Goal: Information Seeking & Learning: Learn about a topic

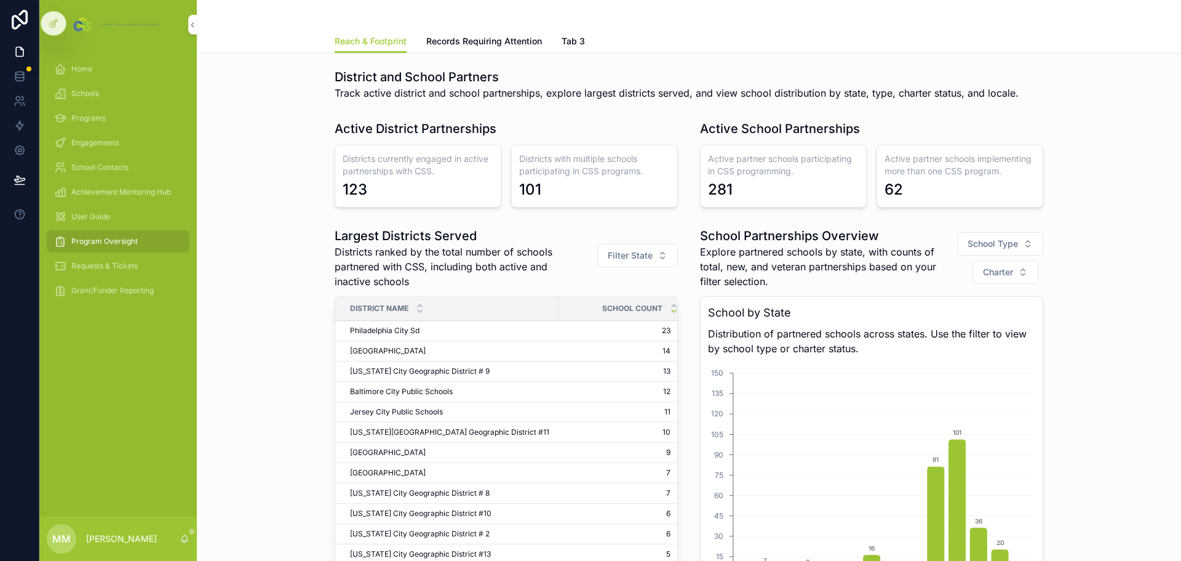
click at [121, 287] on span "Grant/Funder Reporting" at bounding box center [112, 291] width 82 height 10
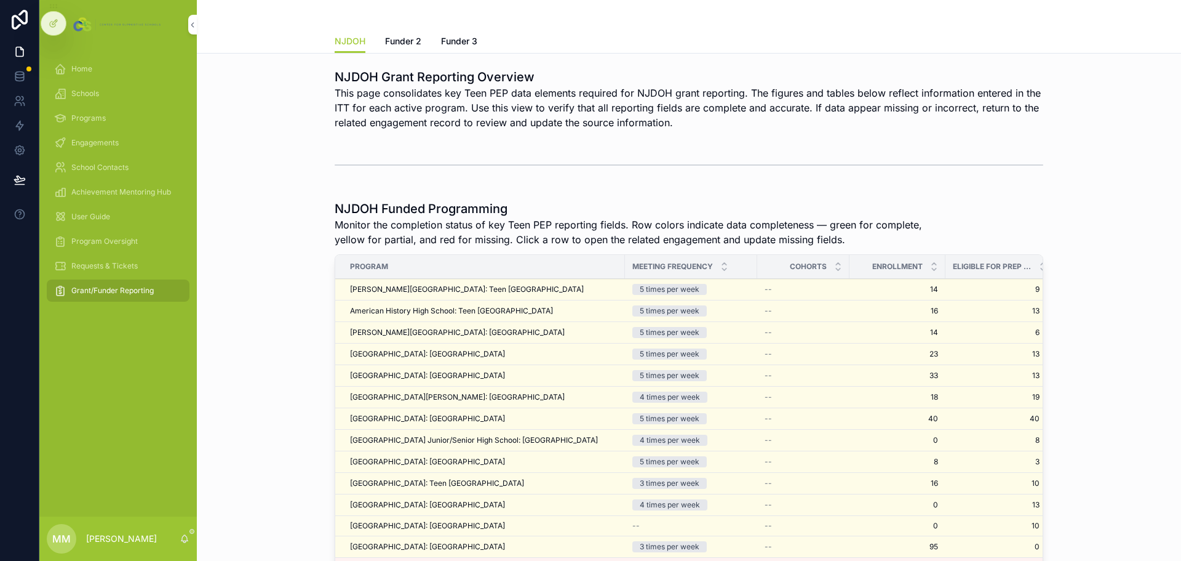
click at [87, 243] on span "Program Oversight" at bounding box center [104, 241] width 66 height 10
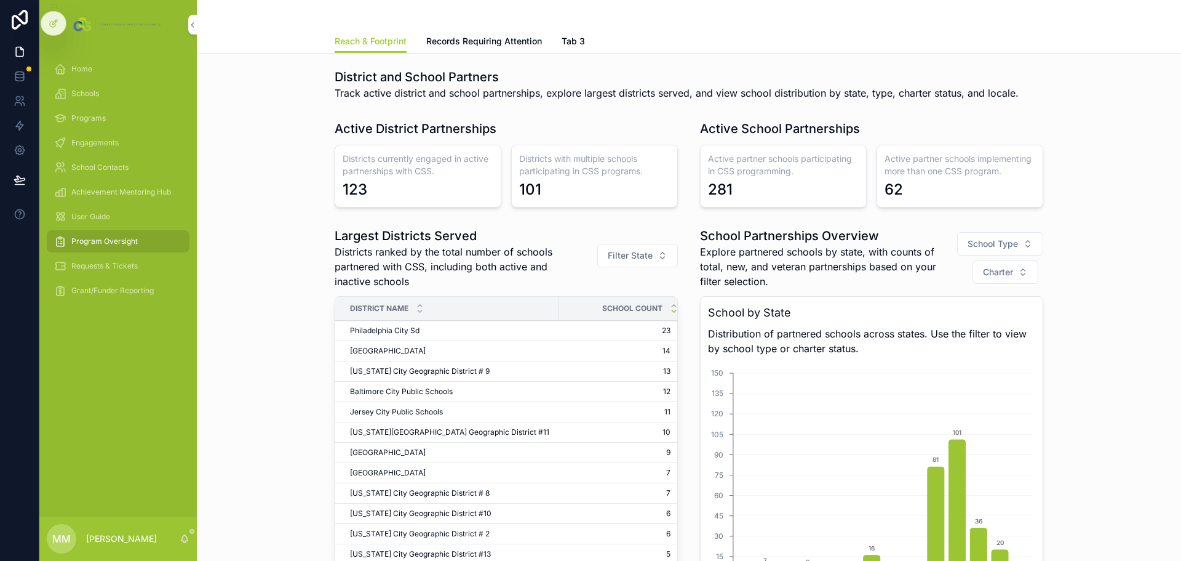
click at [76, 263] on span "Requests & Tickets" at bounding box center [104, 266] width 66 height 10
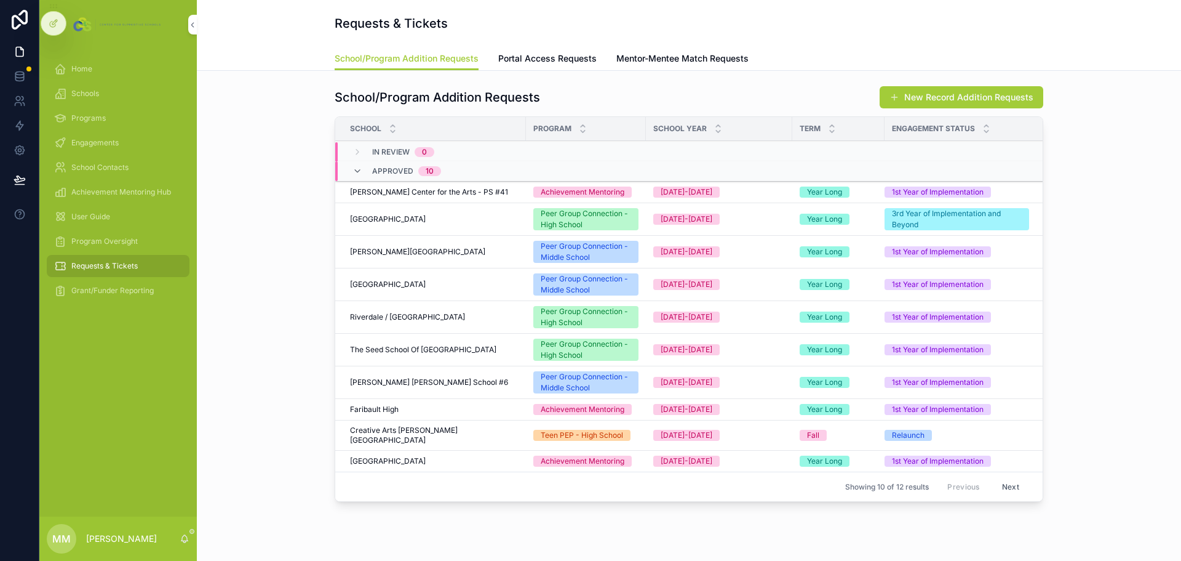
click at [538, 60] on span "Portal Access Requests" at bounding box center [547, 58] width 98 height 12
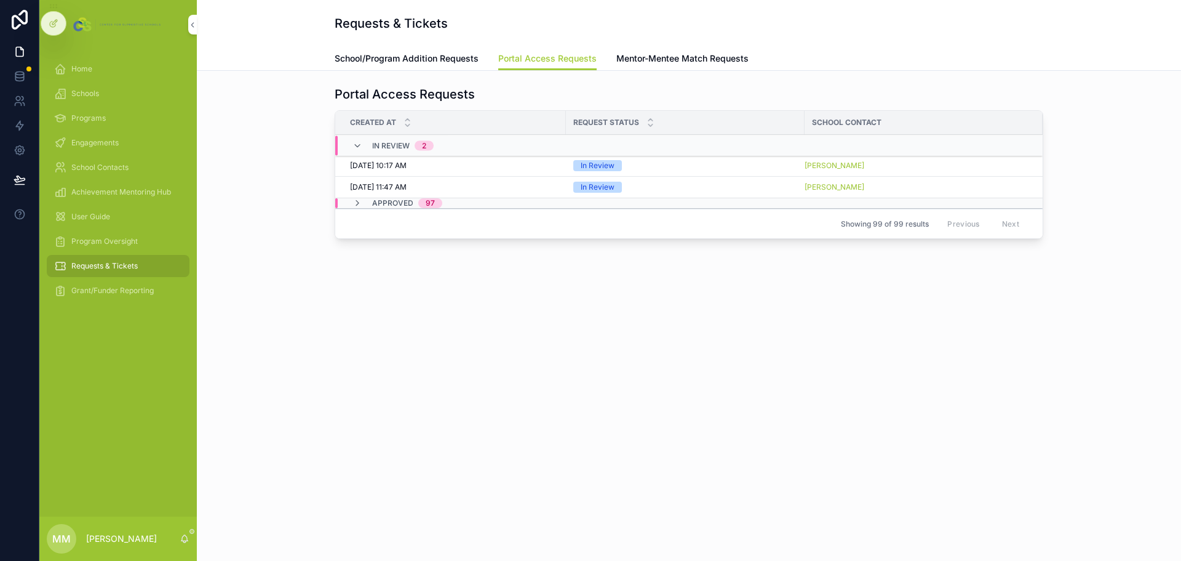
click at [642, 55] on span "Mentor-Mentee Match Requests" at bounding box center [683, 58] width 132 height 12
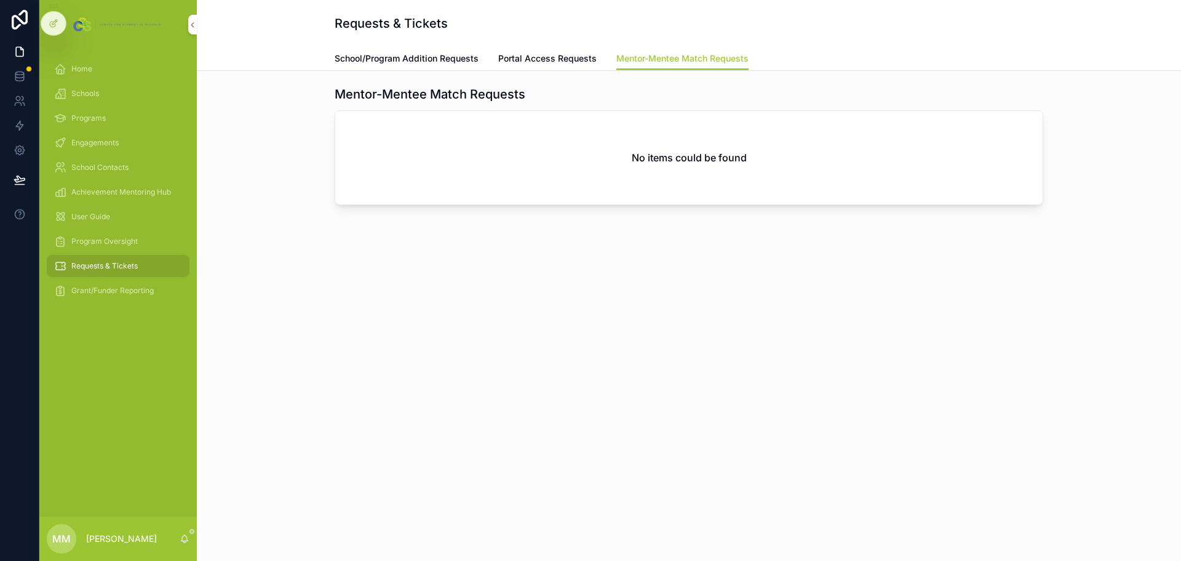
click at [431, 57] on span "School/Program Addition Requests" at bounding box center [407, 58] width 144 height 12
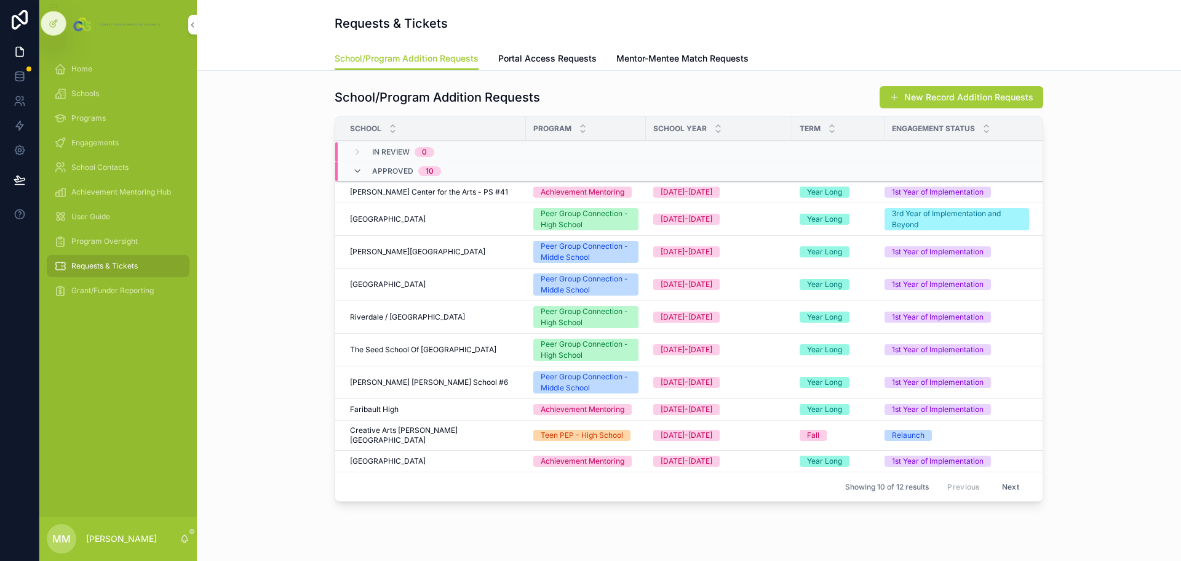
click at [114, 65] on div "Home" at bounding box center [118, 69] width 128 height 20
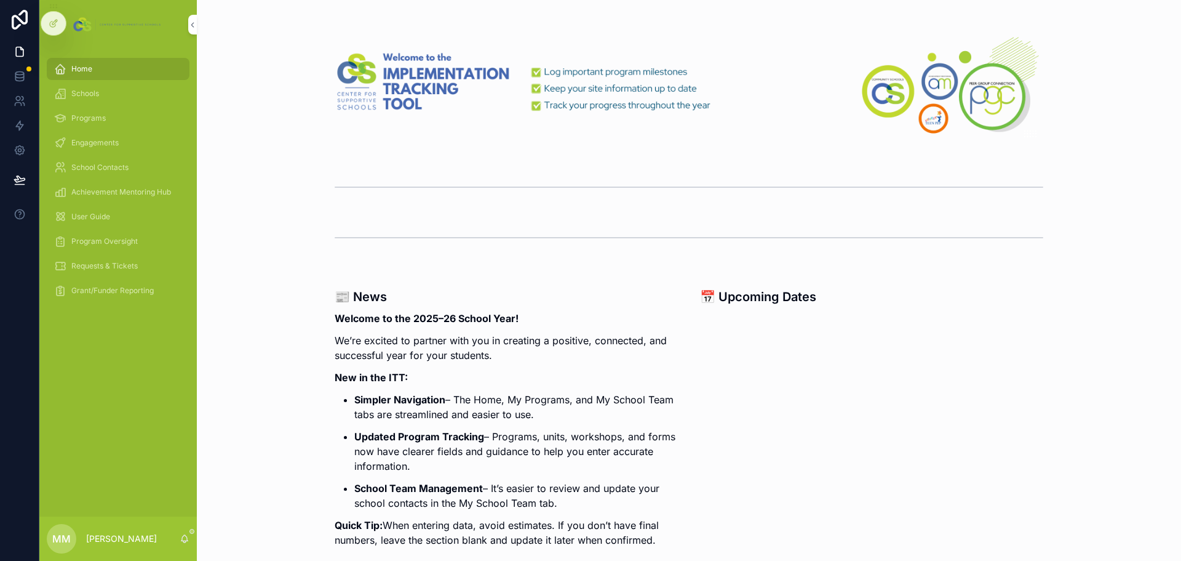
click at [89, 236] on div "Program Oversight" at bounding box center [118, 241] width 128 height 20
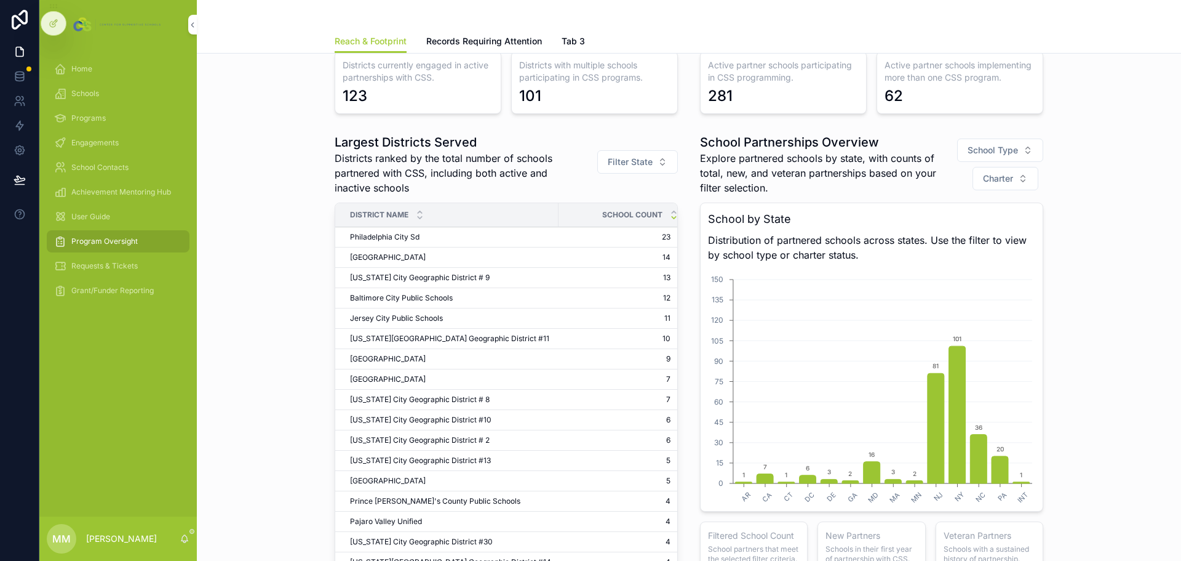
scroll to position [123, 0]
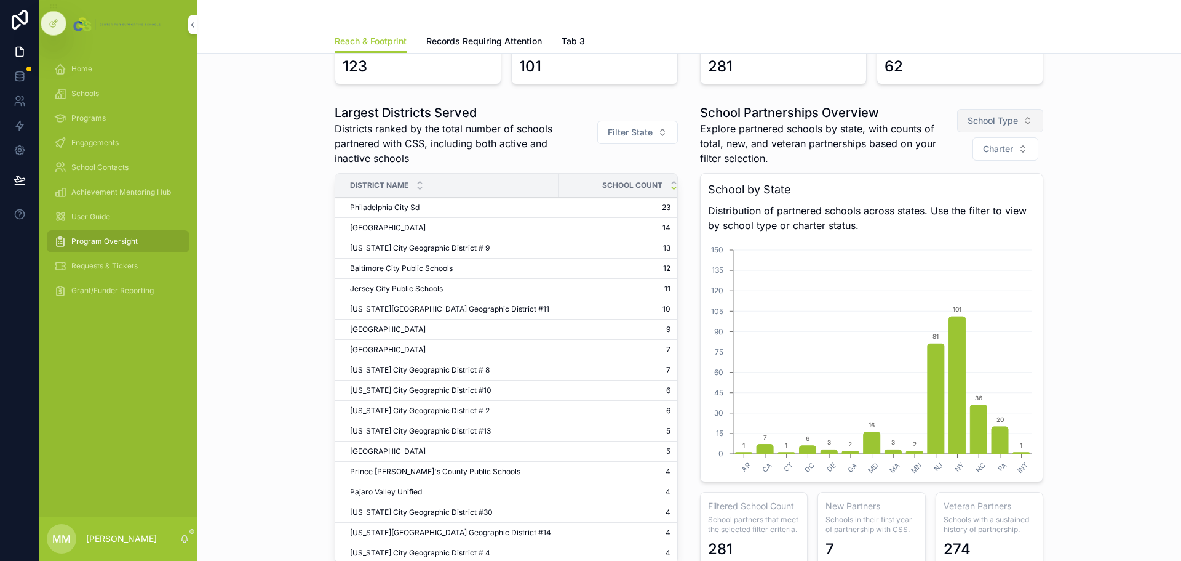
click at [1007, 121] on span "School Type" at bounding box center [993, 120] width 50 height 12
click at [1097, 119] on div "Largest Districts Served Districts ranked by the total number of schools partne…" at bounding box center [689, 336] width 965 height 474
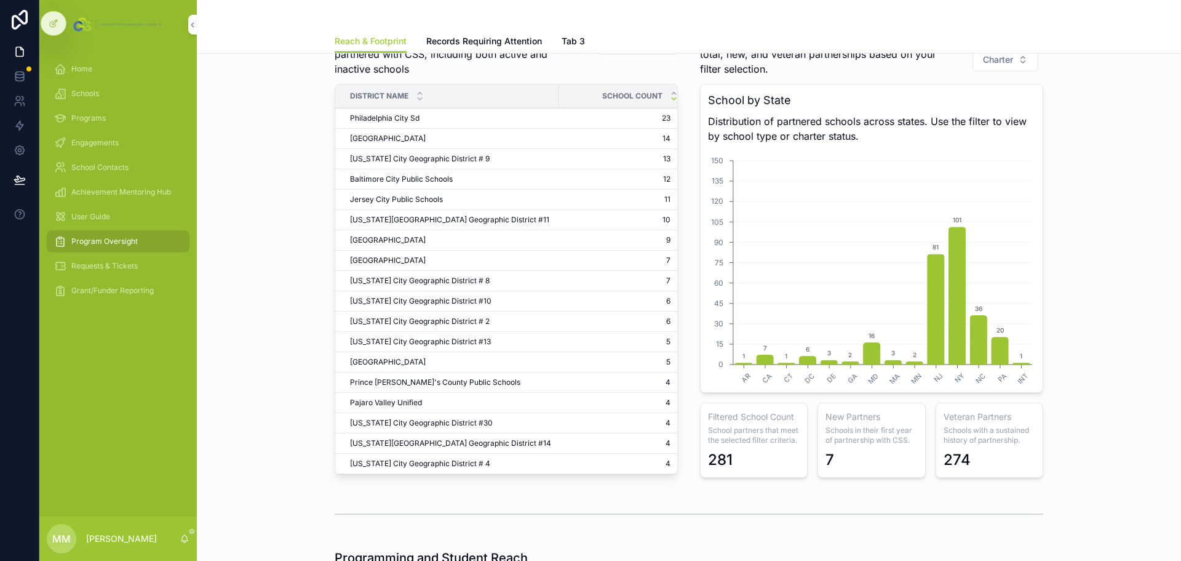
scroll to position [246, 0]
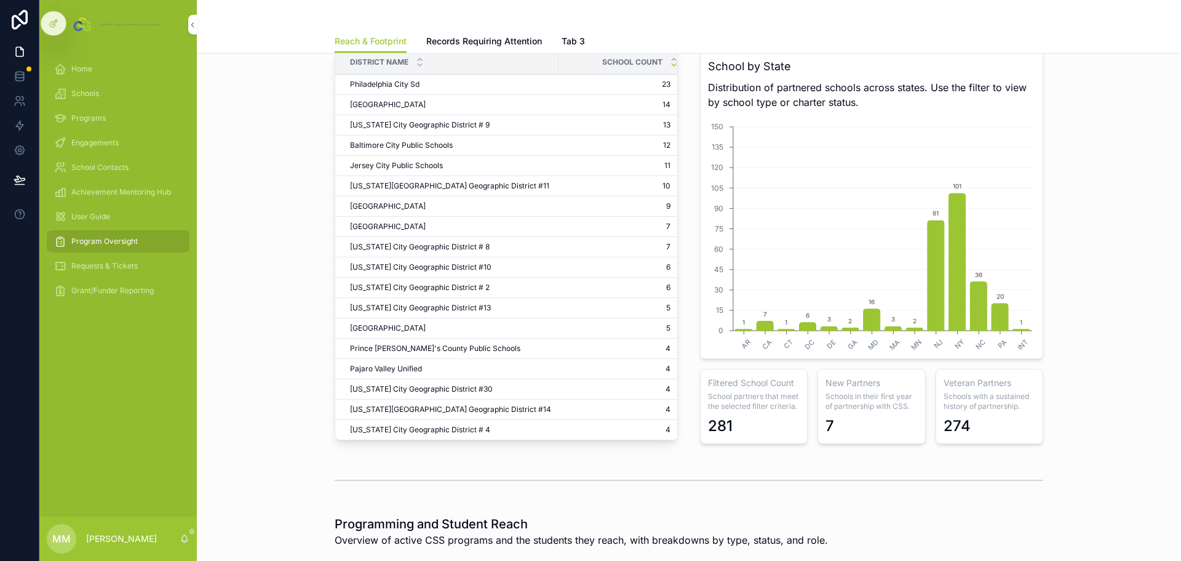
click at [96, 96] on span "Schools" at bounding box center [85, 94] width 28 height 10
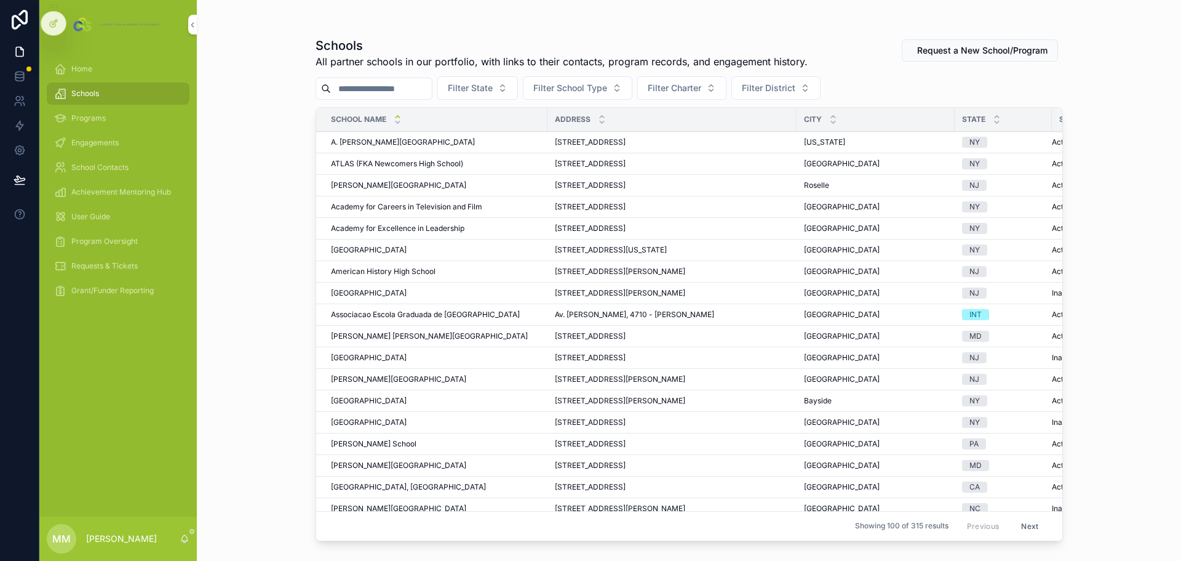
click at [431, 138] on span "A. [PERSON_NAME][GEOGRAPHIC_DATA]" at bounding box center [403, 142] width 144 height 10
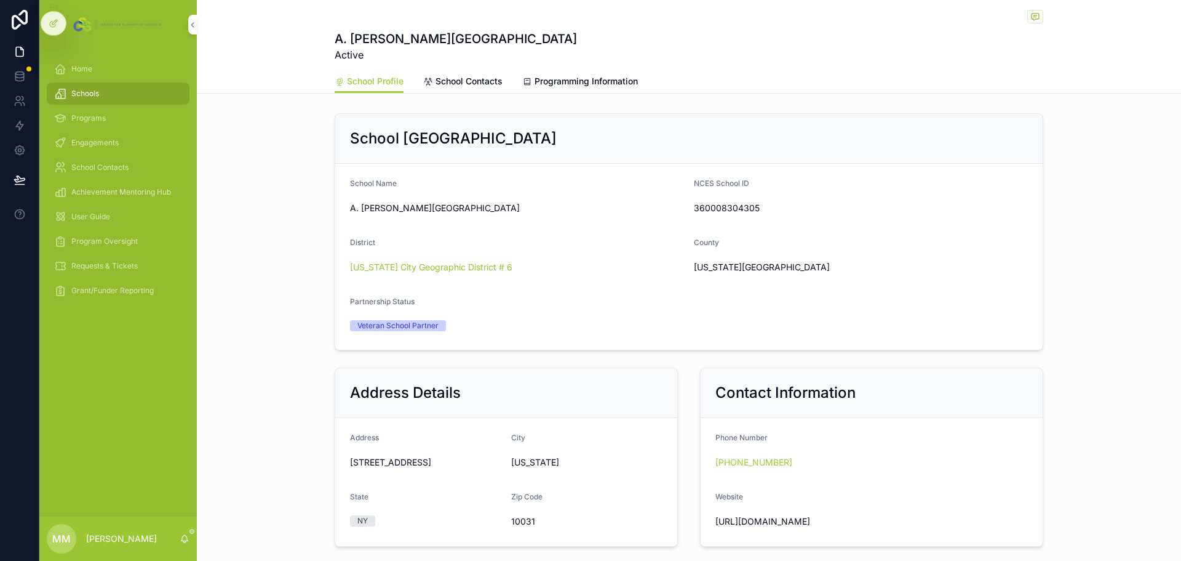
click at [111, 136] on div "Engagements" at bounding box center [118, 143] width 128 height 20
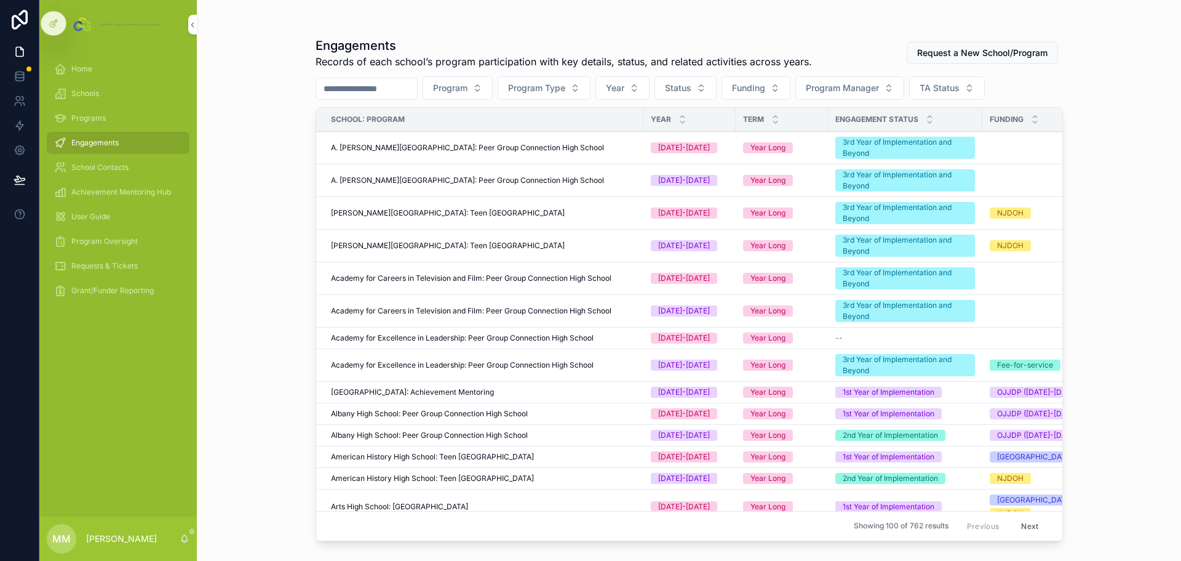
click at [456, 182] on span "A. [PERSON_NAME][GEOGRAPHIC_DATA]: Peer Group Connection High School" at bounding box center [467, 180] width 273 height 10
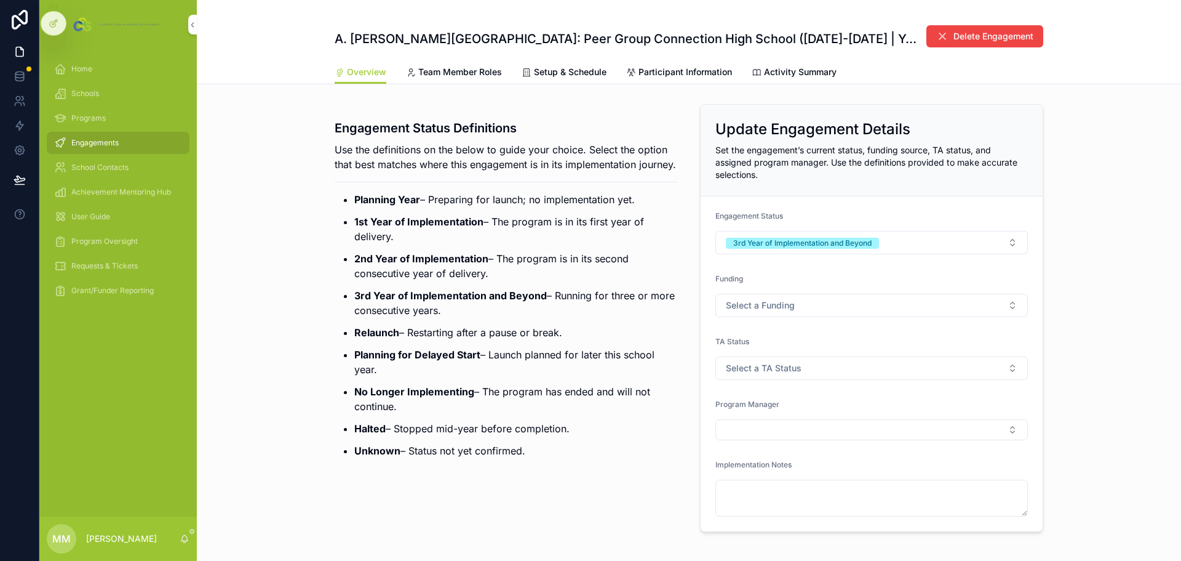
scroll to position [247, 0]
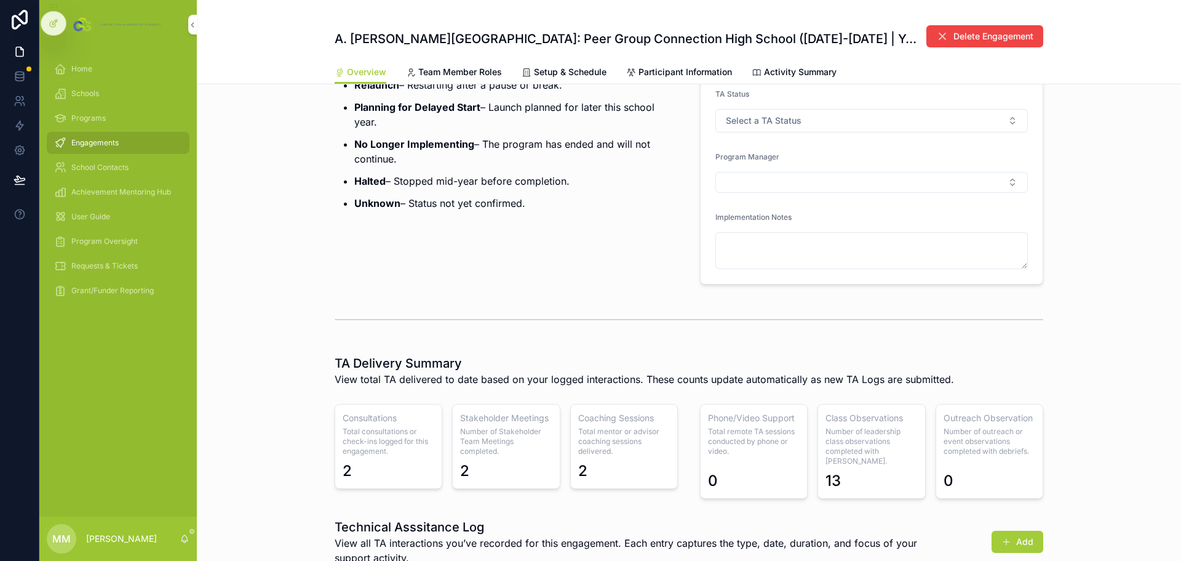
click at [83, 116] on span "Programs" at bounding box center [88, 118] width 34 height 10
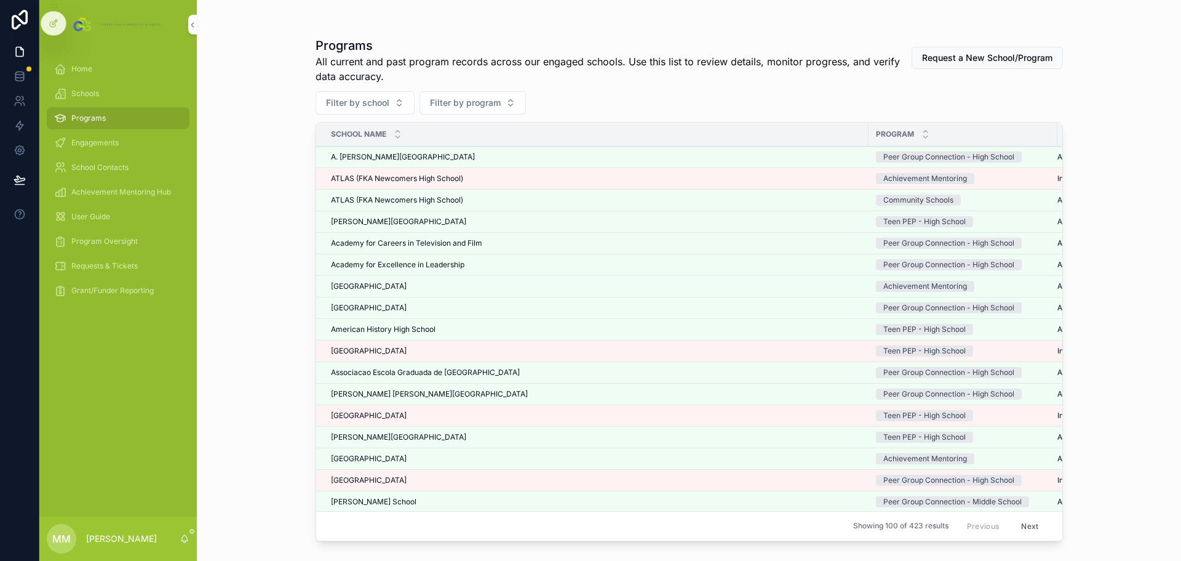
click at [91, 243] on span "Program Oversight" at bounding box center [104, 241] width 66 height 10
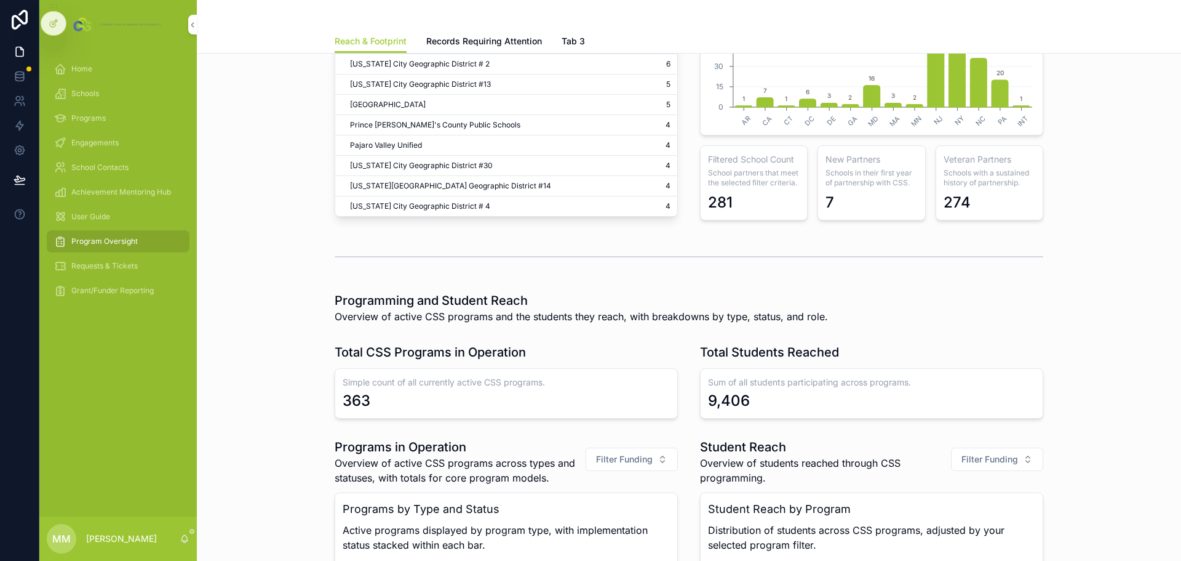
scroll to position [677, 0]
